Goal: Task Accomplishment & Management: Complete application form

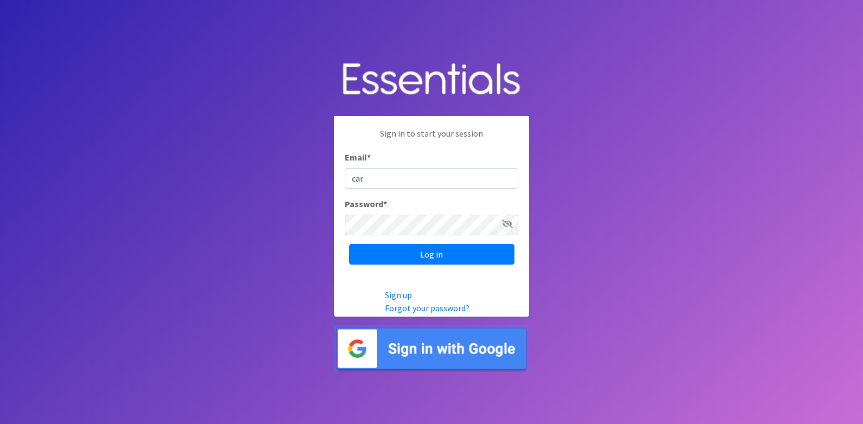
type input "[PERSON_NAME][EMAIL_ADDRESS][DOMAIN_NAME]"
click at [349, 244] on input "Log in" at bounding box center [431, 254] width 165 height 21
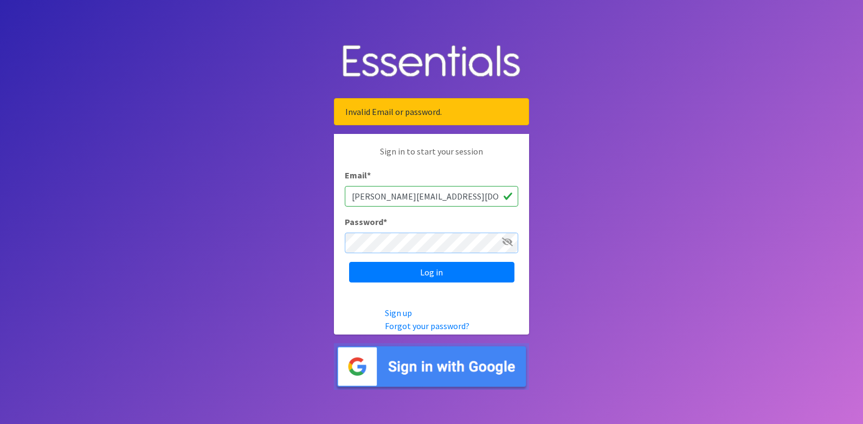
click at [349, 262] on input "Log in" at bounding box center [431, 272] width 165 height 21
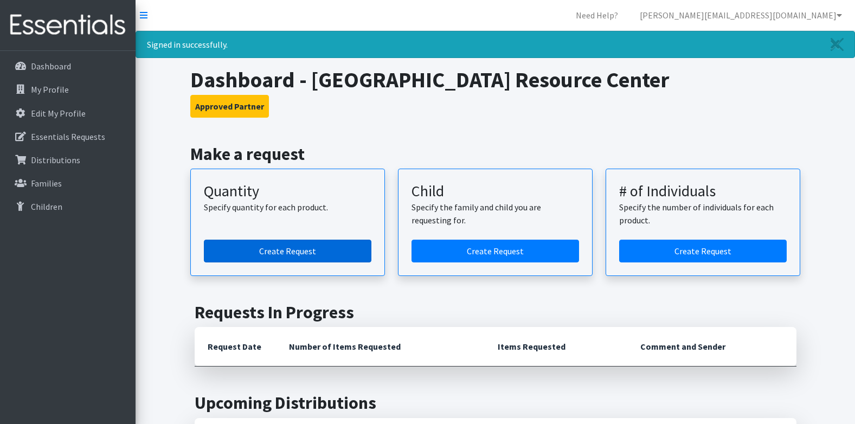
click at [270, 247] on link "Create Request" at bounding box center [287, 251] width 167 height 23
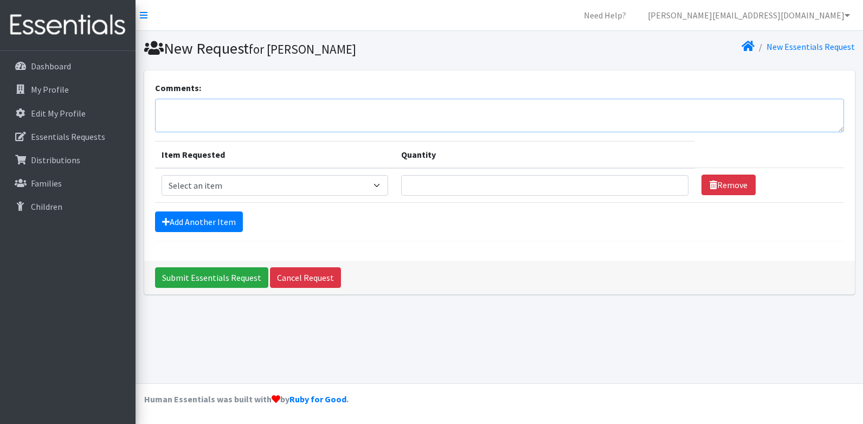
click at [278, 127] on textarea "Comments:" at bounding box center [499, 116] width 689 height 34
type textarea "D"
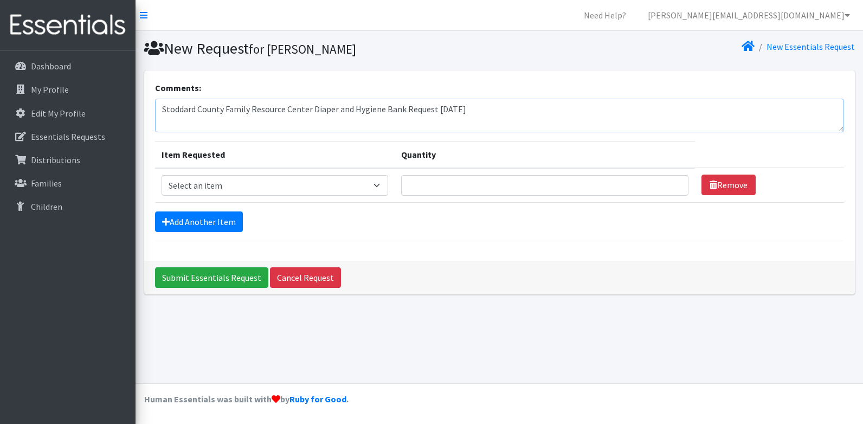
type textarea "Stoddard County Family Resource Center Diaper and Hygiene Bank Request 9/3/25"
click at [297, 186] on select "Select an item Adult Briefs (x-small) Adult Briefs Large Adult Briefs X-Large A…" at bounding box center [274, 185] width 227 height 21
